Goal: Information Seeking & Learning: Learn about a topic

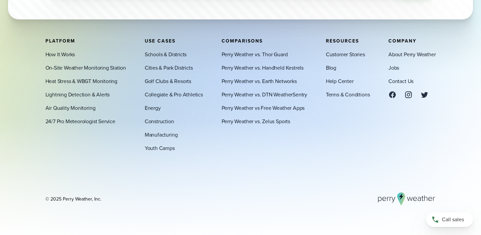
scroll to position [2303, 0]
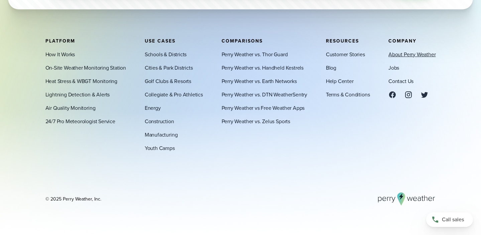
click at [406, 55] on link "About Perry Weather" at bounding box center [411, 54] width 47 height 8
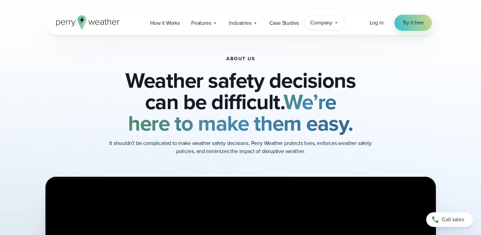
click at [331, 24] on span "Company" at bounding box center [321, 23] width 22 height 8
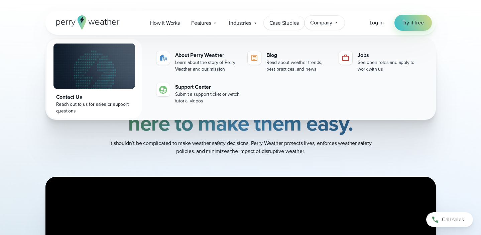
click at [281, 25] on span "Case Studies" at bounding box center [284, 23] width 30 height 8
